Goal: Information Seeking & Learning: Learn about a topic

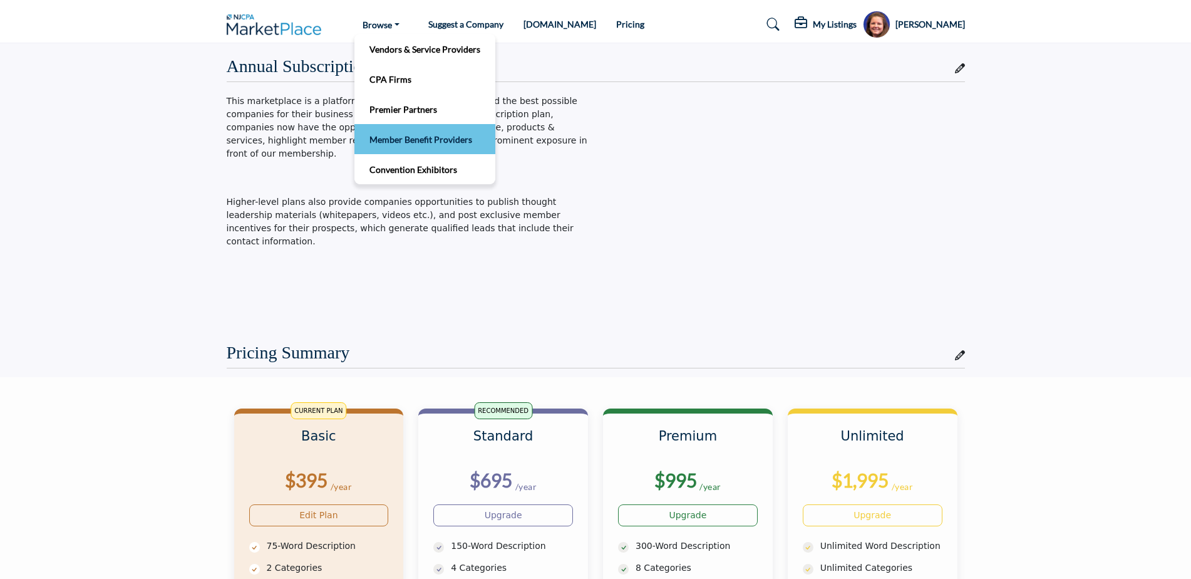
click at [424, 143] on link "Member Benefit Providers" at bounding box center [425, 139] width 128 height 18
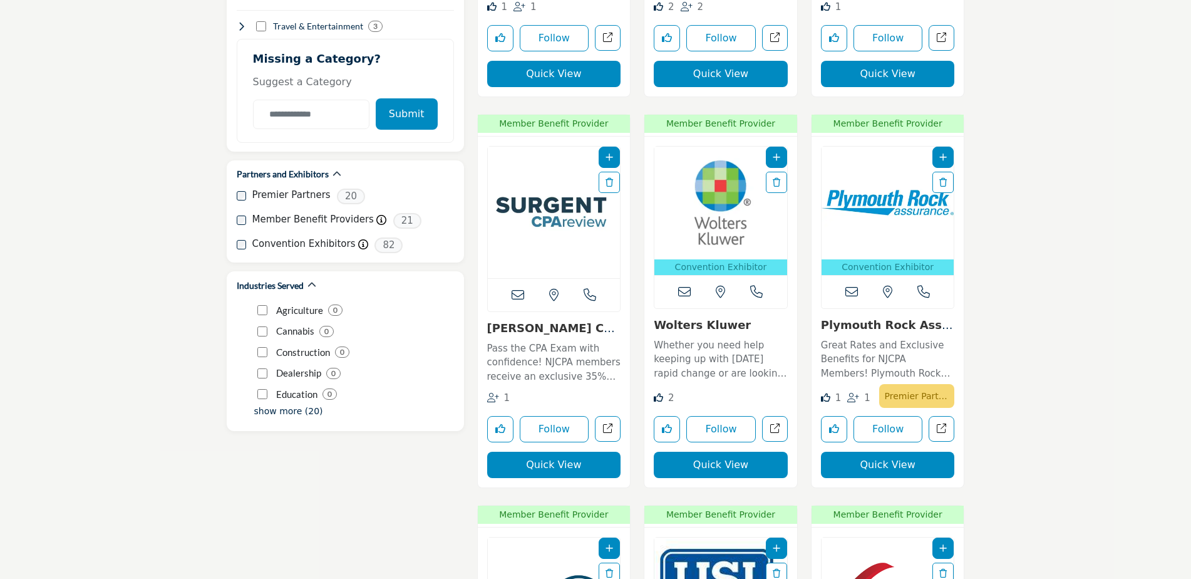
scroll to position [1503, 0]
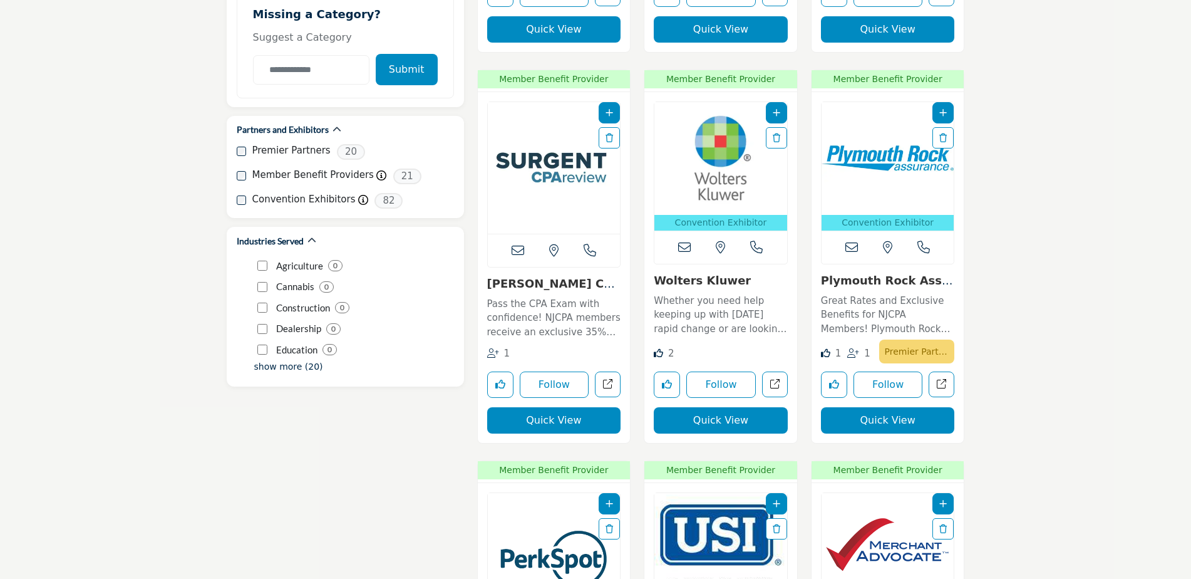
click at [893, 157] on img "Open Listing in new tab" at bounding box center [888, 158] width 133 height 113
